Goal: Check status: Check status

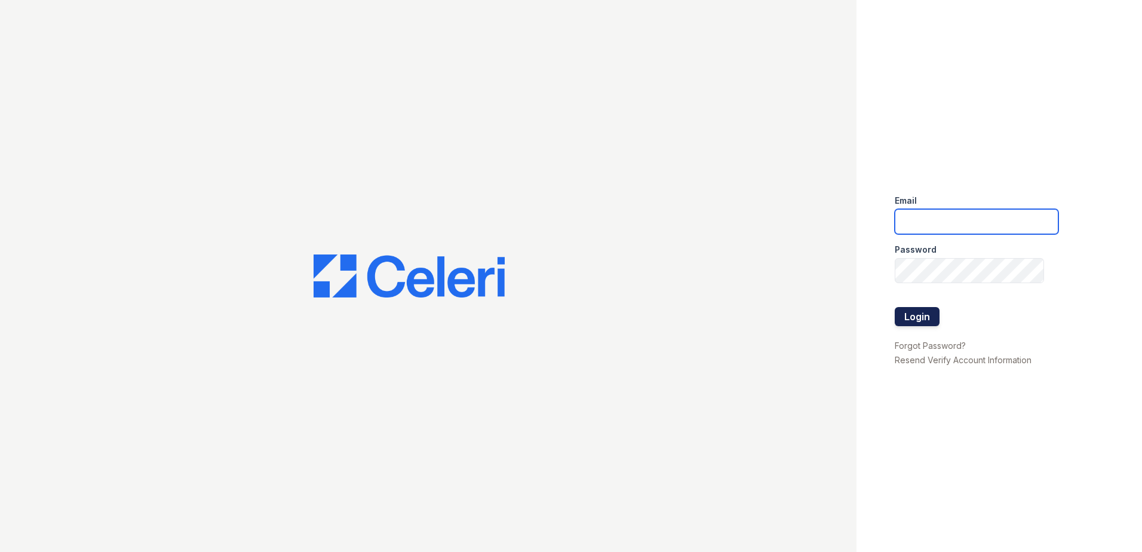
type input "[EMAIL_ADDRESS][DOMAIN_NAME]"
click at [915, 321] on button "Login" at bounding box center [917, 316] width 45 height 19
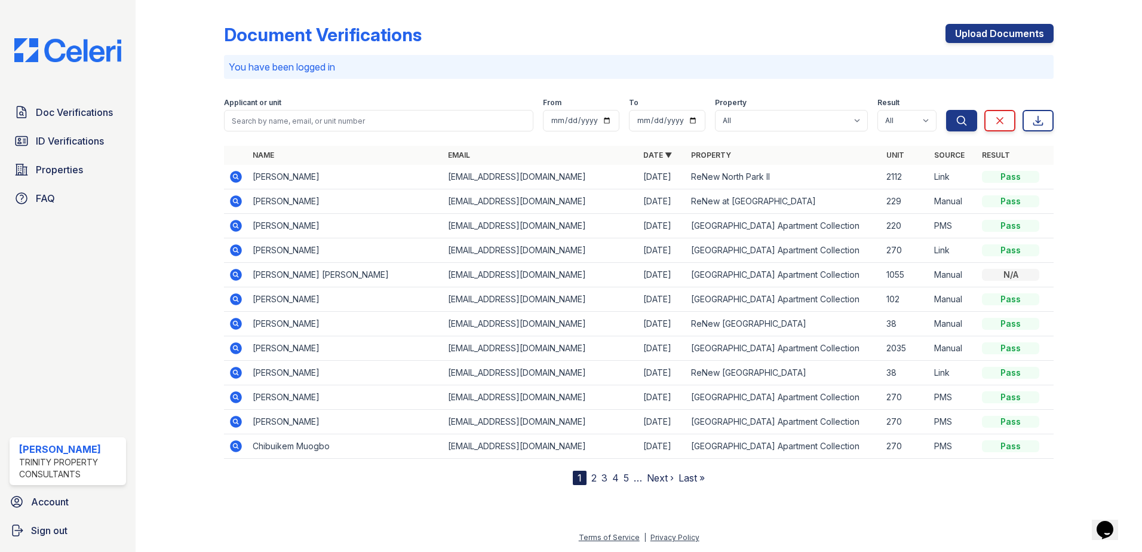
drag, startPoint x: 235, startPoint y: 177, endPoint x: 211, endPoint y: 179, distance: 24.0
click at [235, 177] on icon at bounding box center [235, 175] width 3 height 3
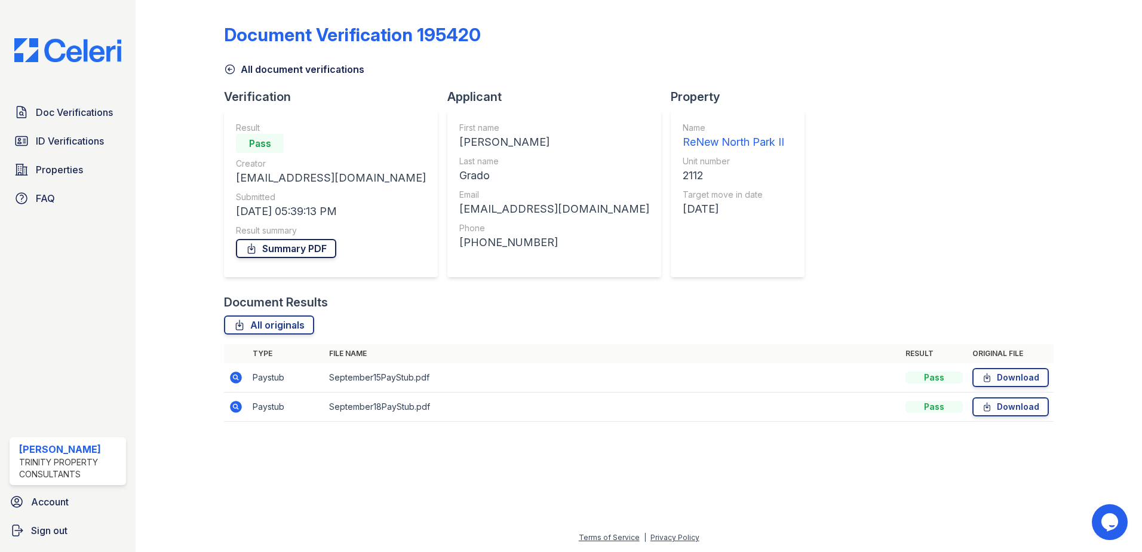
click at [289, 252] on link "Summary PDF" at bounding box center [286, 248] width 100 height 19
click at [78, 109] on span "Doc Verifications" at bounding box center [74, 112] width 77 height 14
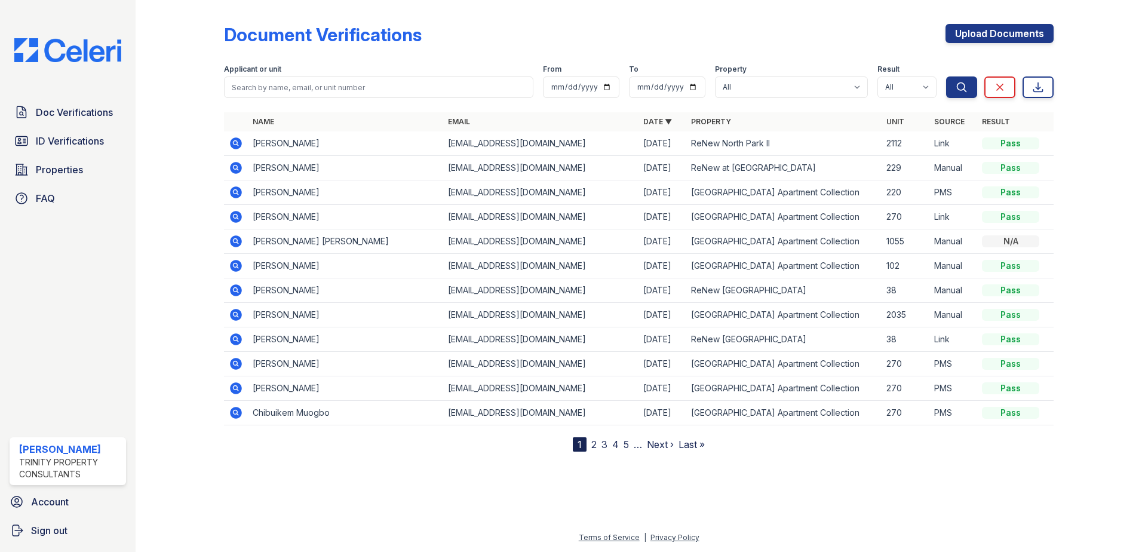
click at [234, 141] on icon at bounding box center [236, 143] width 14 height 14
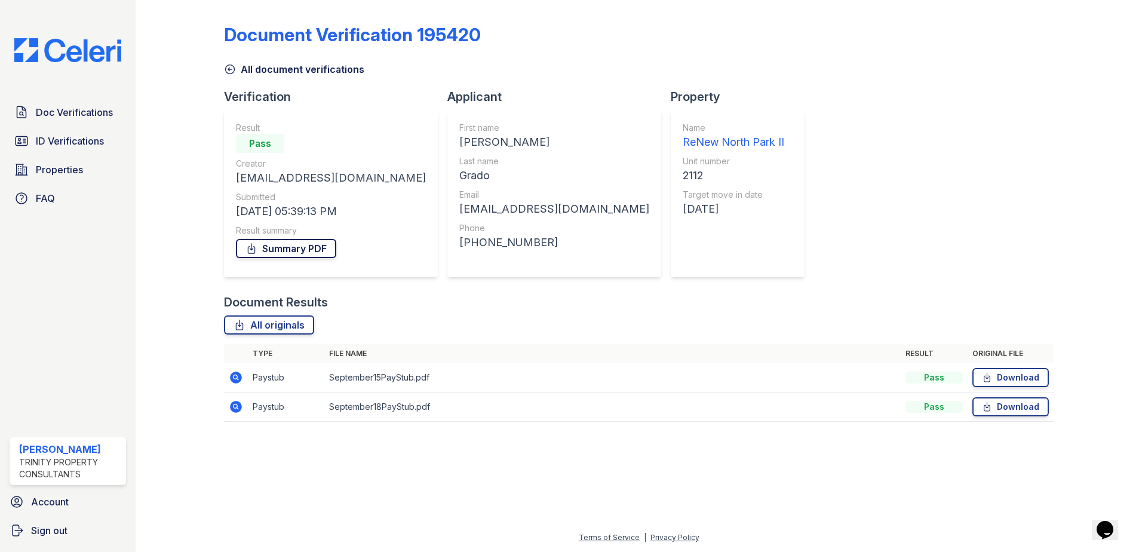
click at [281, 255] on link "Summary PDF" at bounding box center [286, 248] width 100 height 19
click at [82, 142] on span "ID Verifications" at bounding box center [70, 141] width 68 height 14
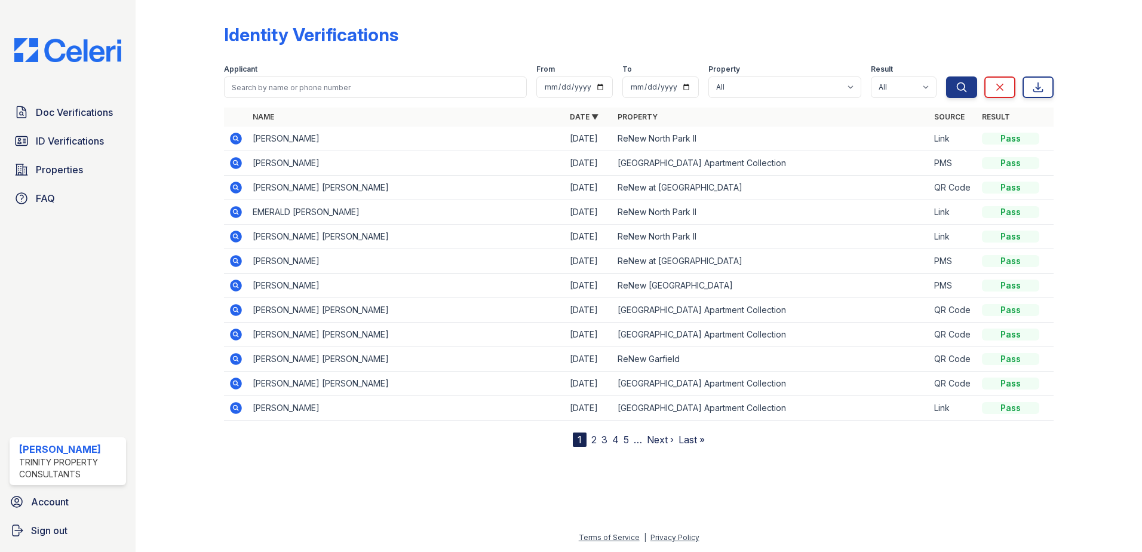
click at [232, 137] on icon at bounding box center [236, 139] width 12 height 12
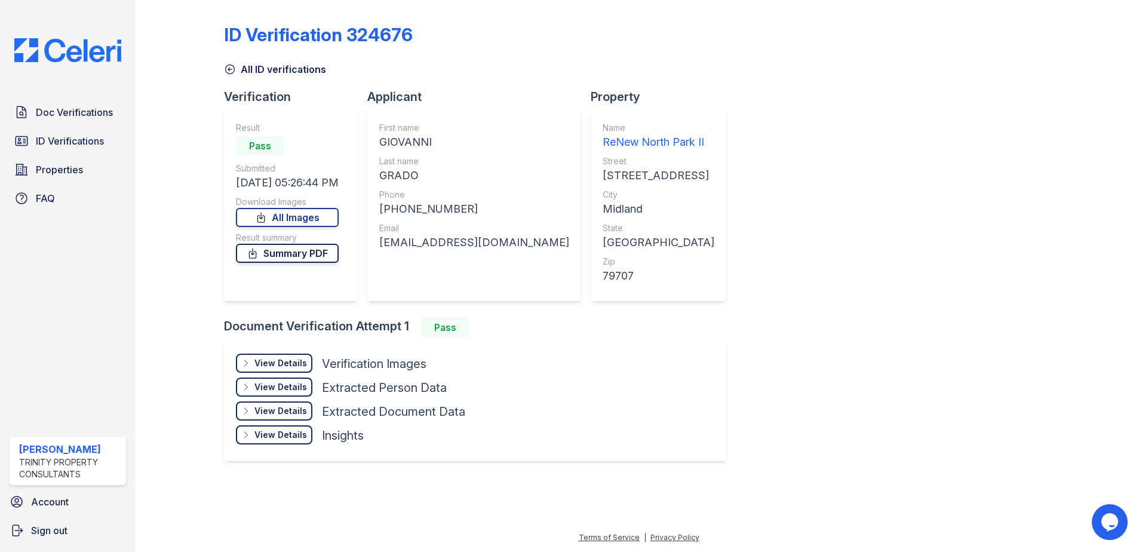
click at [318, 252] on link "Summary PDF" at bounding box center [287, 253] width 103 height 19
